Goal: Check status: Check status

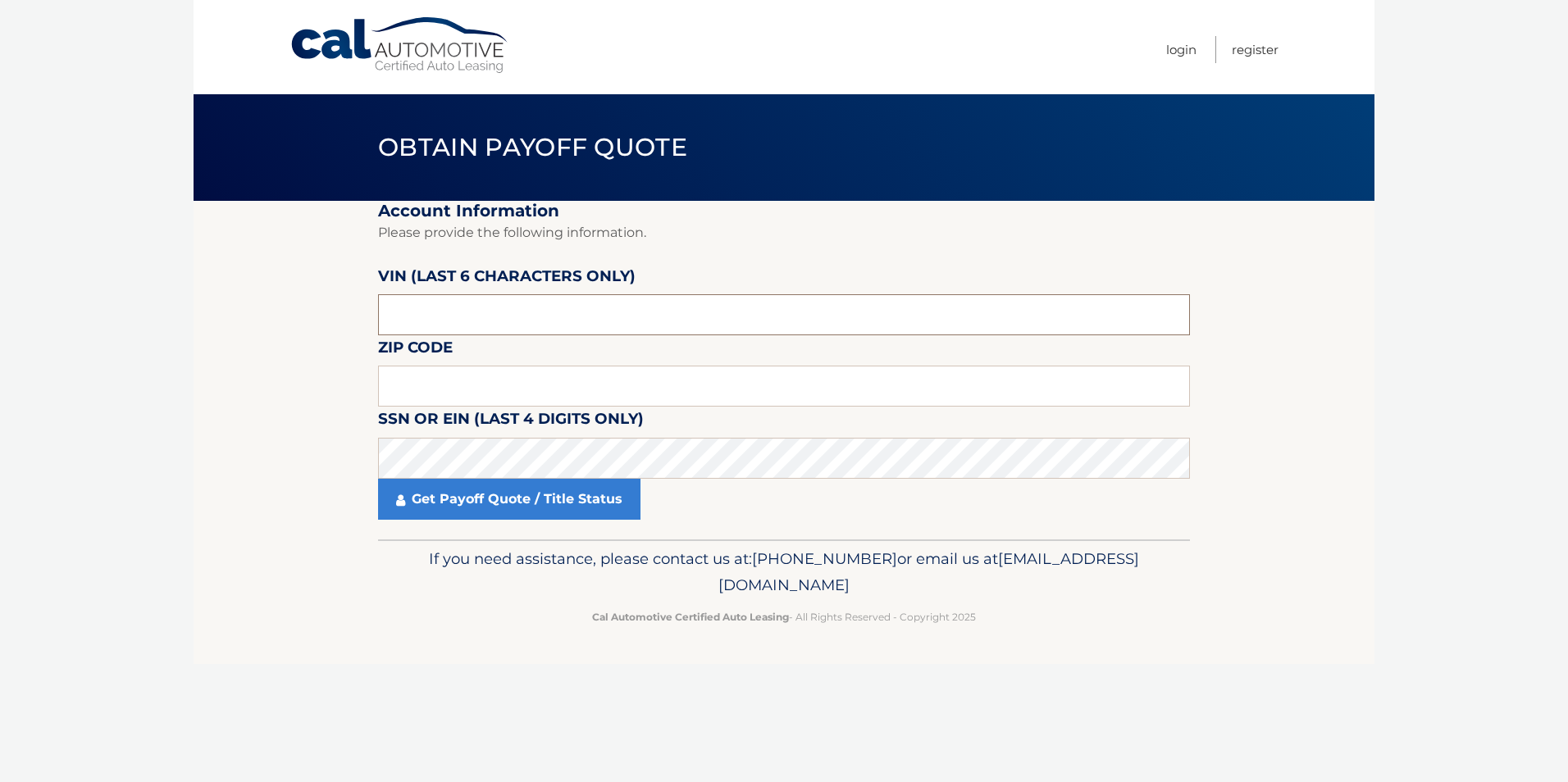
click at [484, 307] on input "text" at bounding box center [784, 315] width 812 height 41
click at [441, 311] on input "text" at bounding box center [784, 315] width 812 height 41
click at [473, 386] on input "text" at bounding box center [784, 387] width 812 height 41
type input "19056"
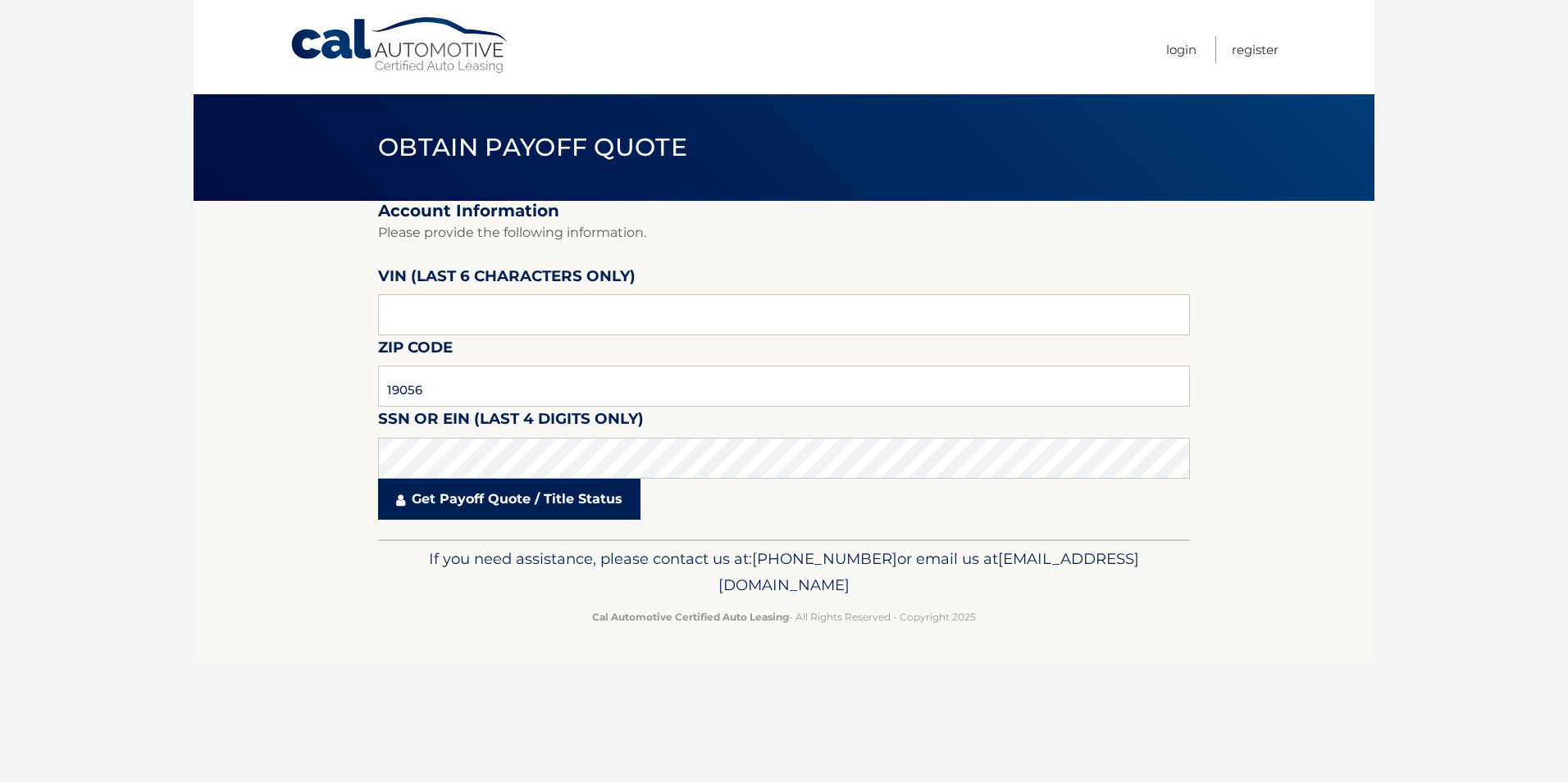
click at [484, 496] on link "Get Payoff Quote / Title Status" at bounding box center [509, 500] width 262 height 41
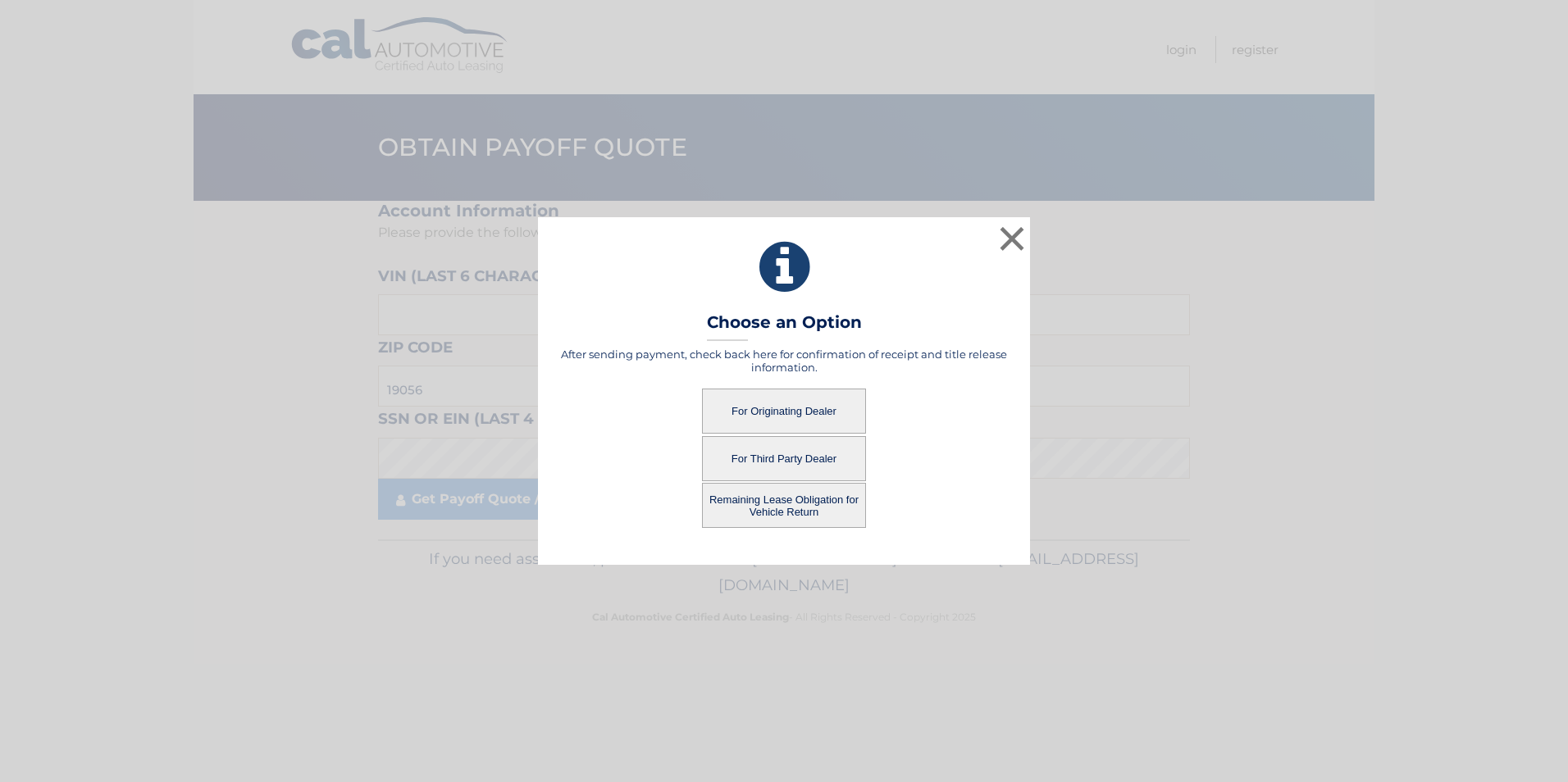
click at [776, 414] on button "For Originating Dealer" at bounding box center [784, 411] width 164 height 45
click at [777, 413] on button "For Originating Dealer" at bounding box center [784, 411] width 164 height 45
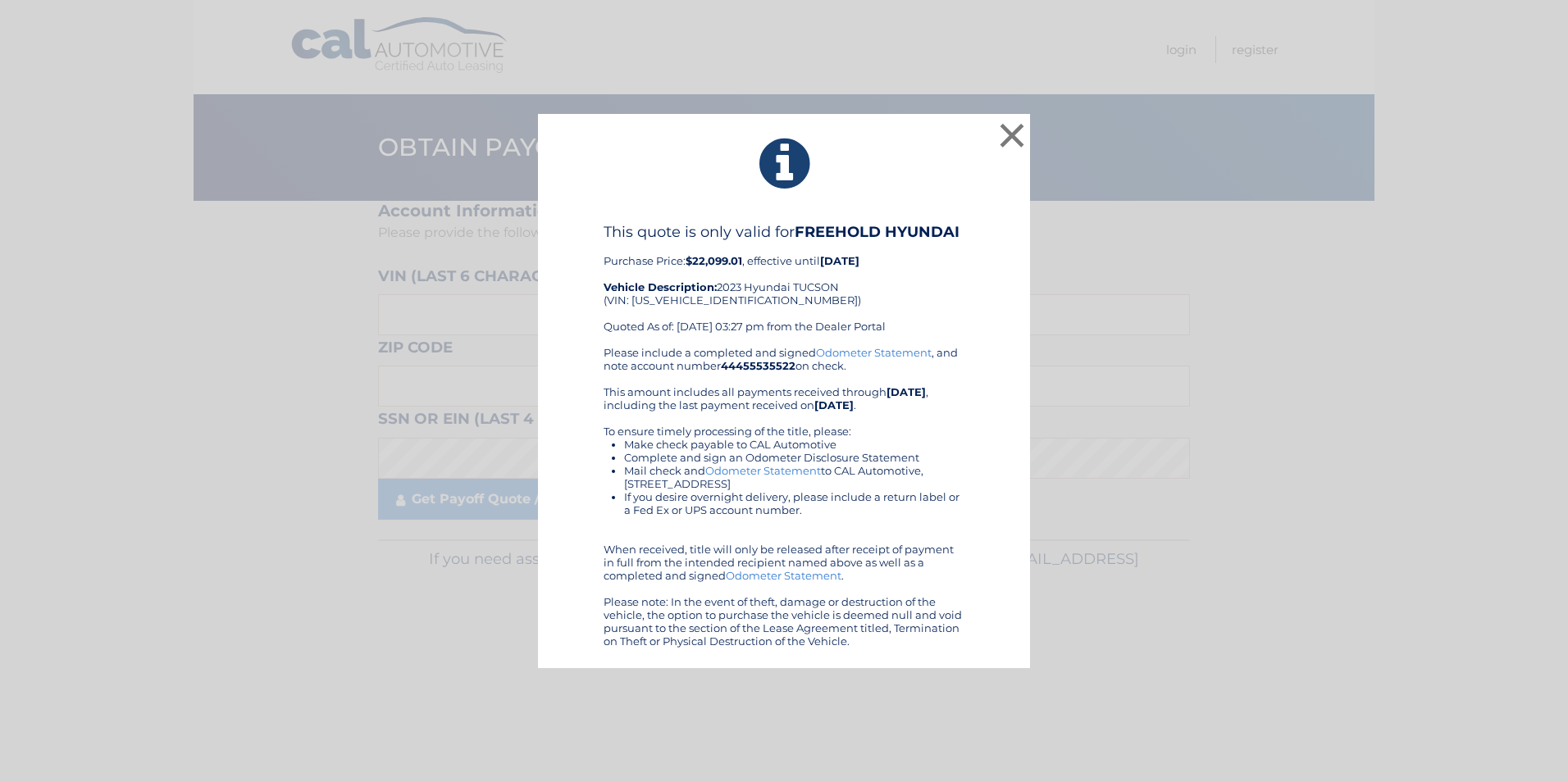
drag, startPoint x: 686, startPoint y: 258, endPoint x: 747, endPoint y: 267, distance: 61.7
click at [747, 267] on div "This quote is only valid for FREEHOLD HYUNDAI Purchase Price: $22,099.01 , effe…" at bounding box center [784, 284] width 361 height 123
drag, startPoint x: 747, startPoint y: 267, endPoint x: 737, endPoint y: 267, distance: 10.0
copy div "$22,099.01 ,"
click at [1003, 132] on button "×" at bounding box center [1012, 136] width 33 height 33
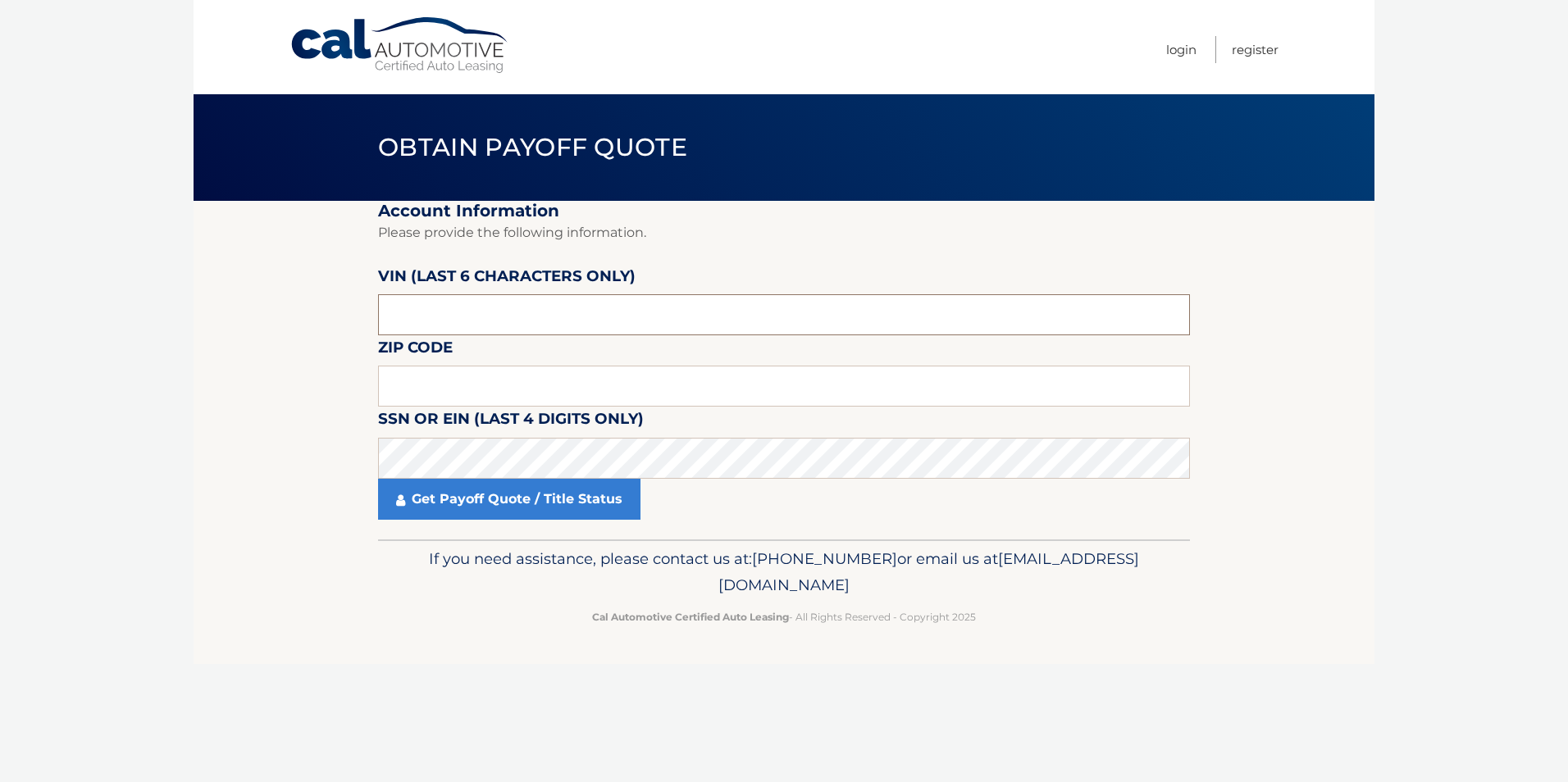
click at [455, 318] on input "text" at bounding box center [784, 315] width 812 height 41
paste input "220990"
click at [450, 326] on input "text" at bounding box center [784, 315] width 812 height 41
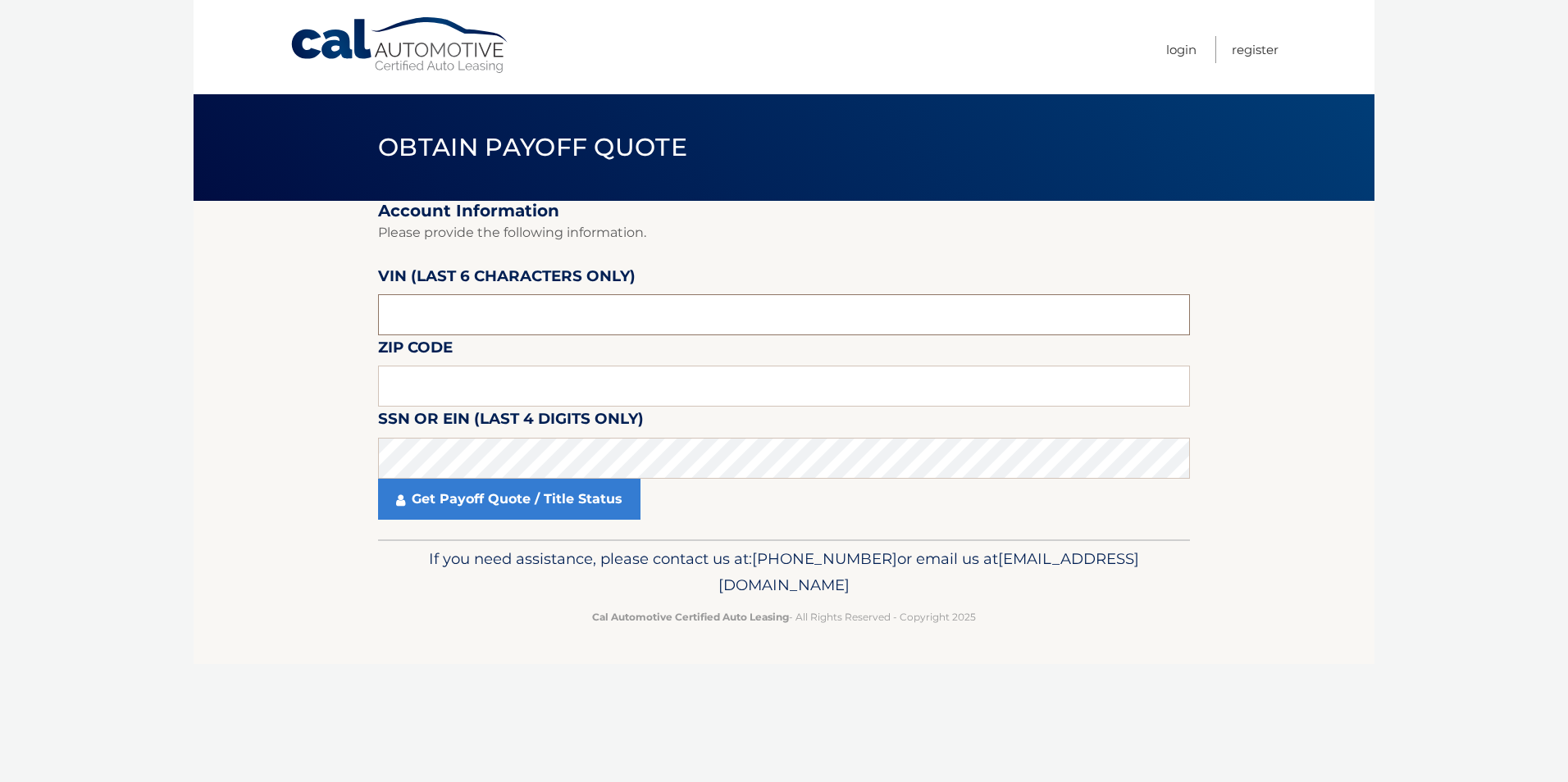
type input "220990"
click at [321, 375] on section "Account Information Please provide the following information. VIN (last 6 chara…" at bounding box center [784, 370] width 1181 height 338
click at [506, 324] on input "text" at bounding box center [784, 315] width 812 height 41
click at [472, 373] on input "text" at bounding box center [784, 387] width 812 height 41
type input "19056"
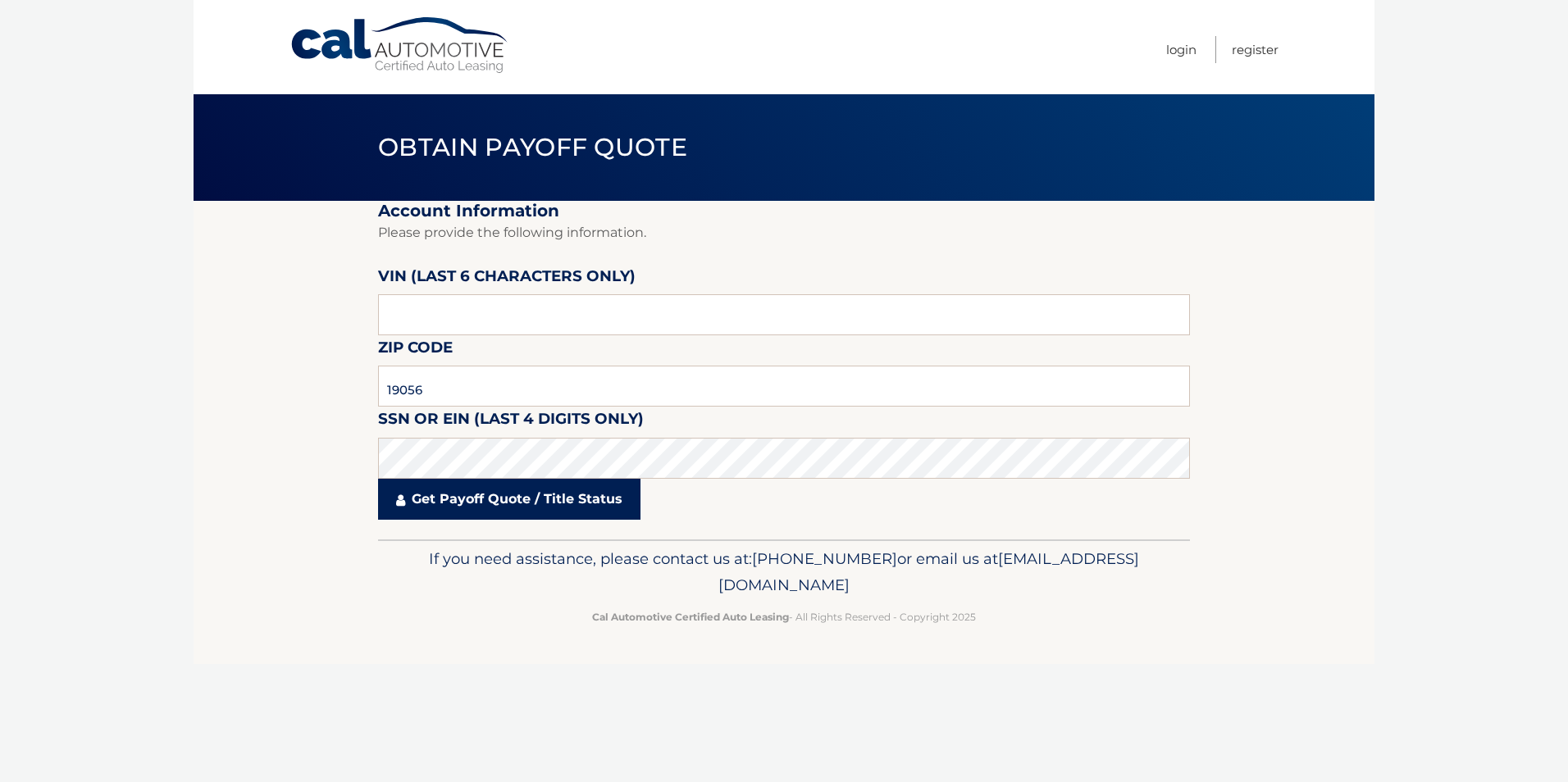
click at [447, 500] on link "Get Payoff Quote / Title Status" at bounding box center [509, 500] width 262 height 41
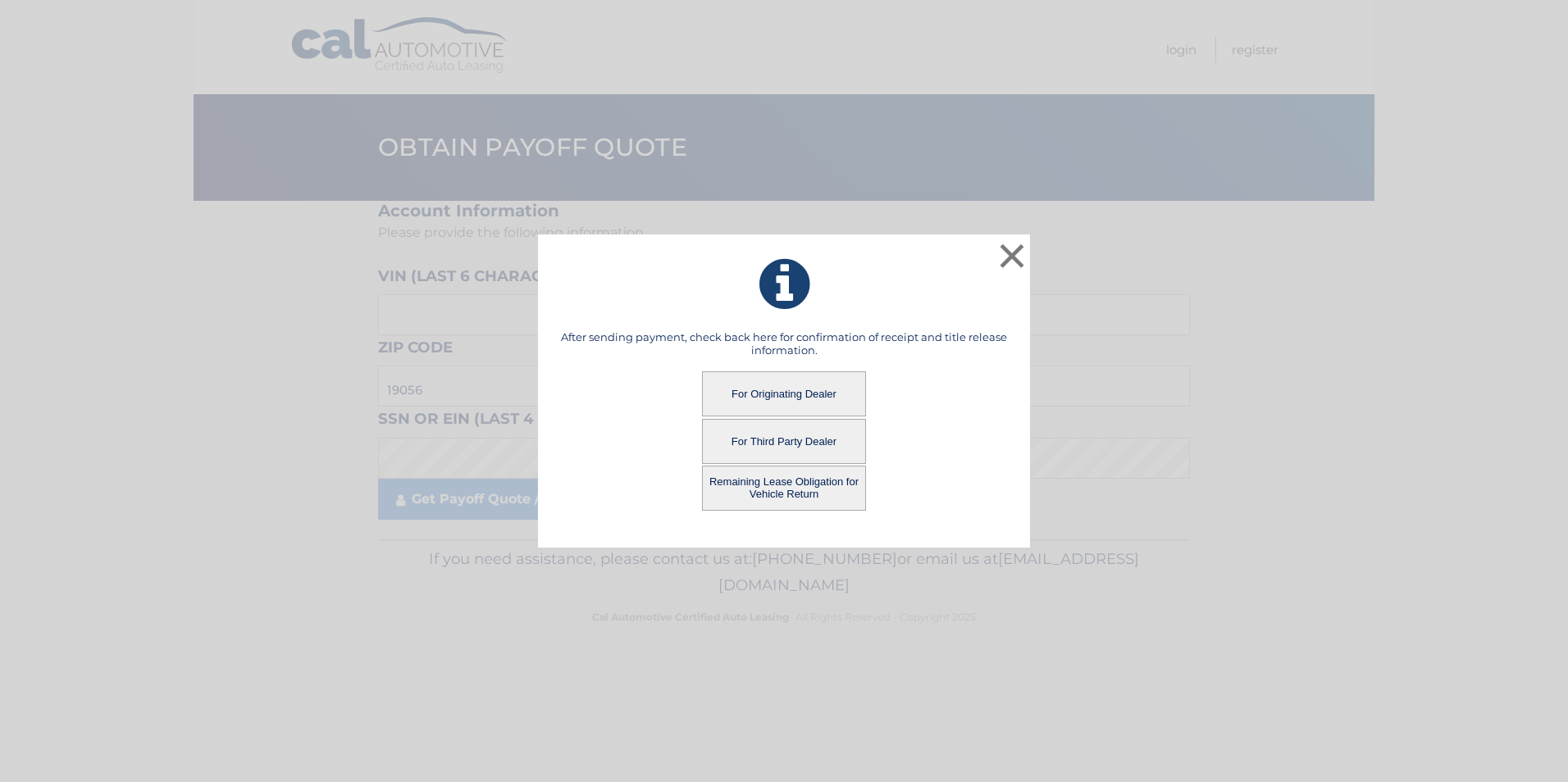
click at [747, 485] on button "Remaining Lease Obligation for Vehicle Return" at bounding box center [784, 489] width 164 height 45
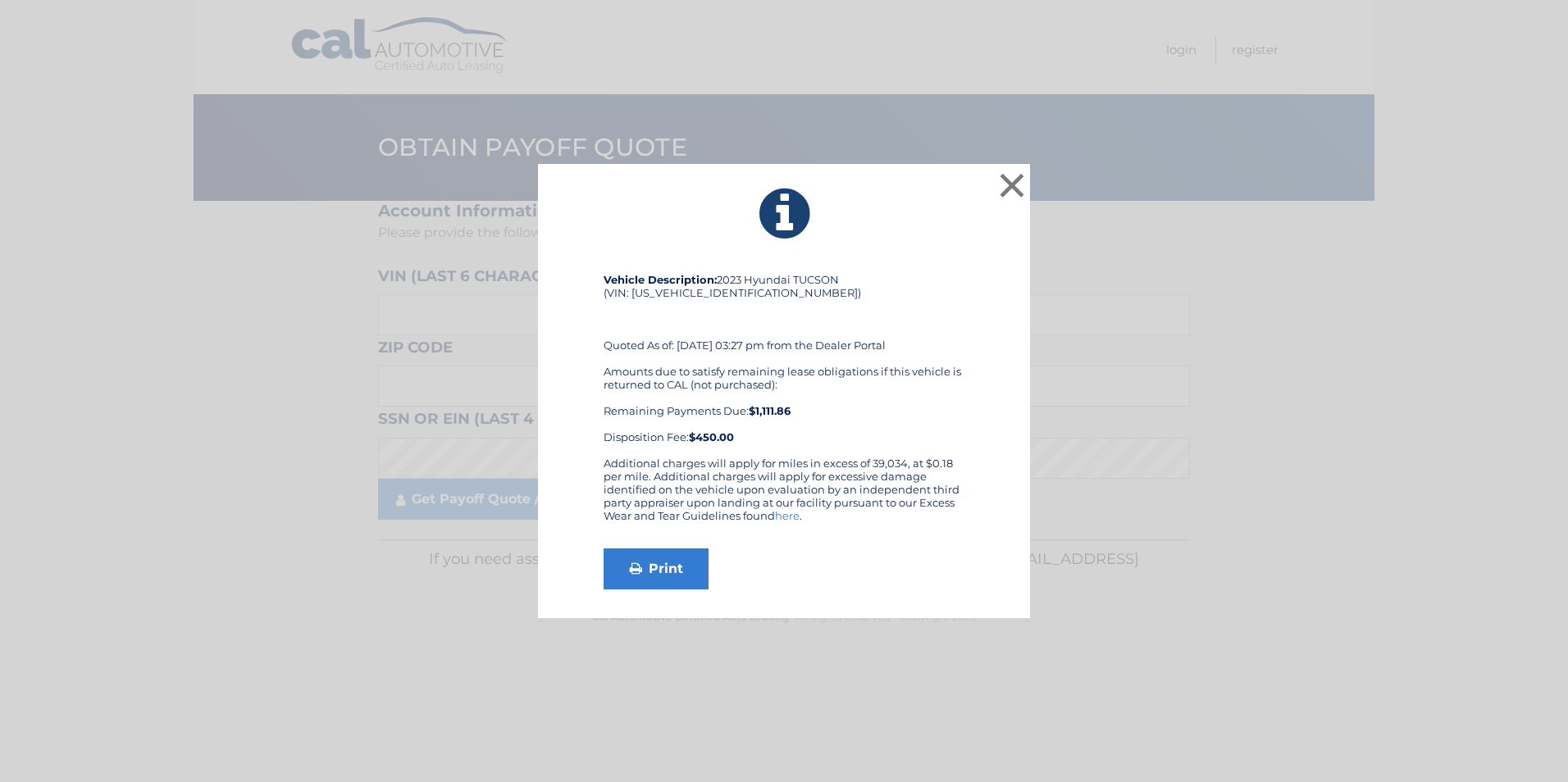
drag, startPoint x: 748, startPoint y: 412, endPoint x: 802, endPoint y: 407, distance: 54.2
click at [802, 407] on div "Amounts due to satisfy remaining lease obligations if this vehicle is returned …" at bounding box center [784, 404] width 361 height 79
drag, startPoint x: 802, startPoint y: 407, endPoint x: 772, endPoint y: 409, distance: 30.1
copy div "$1,111.86"
click at [1014, 184] on button "×" at bounding box center [1012, 186] width 33 height 33
